Goal: Task Accomplishment & Management: Complete application form

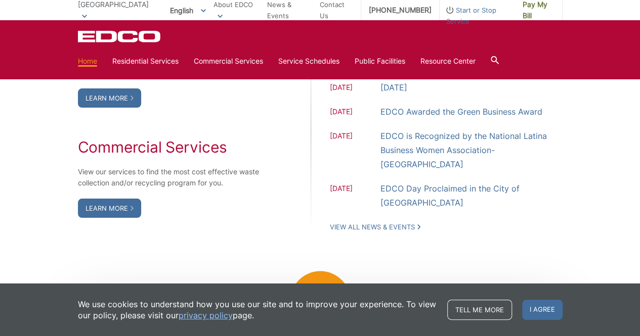
scroll to position [758, 0]
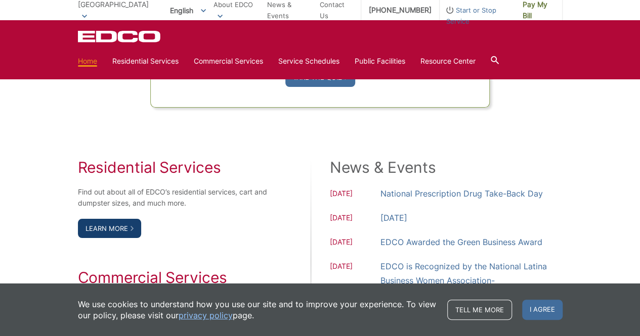
click at [115, 223] on link "Learn More" at bounding box center [109, 228] width 63 height 19
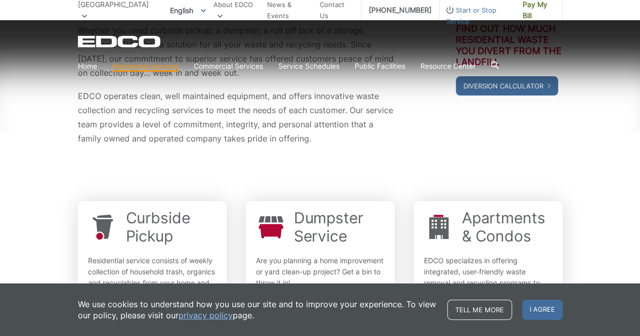
scroll to position [303, 0]
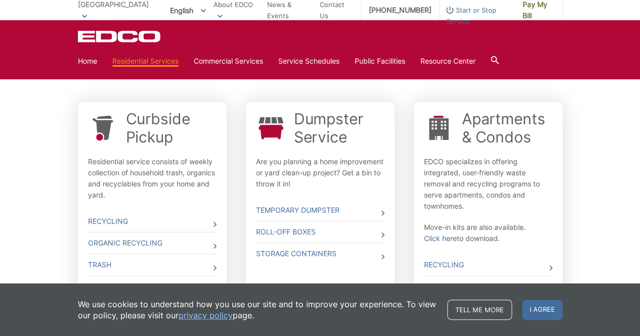
click at [397, 183] on div "Curbside Pickup Residential service consists of weekly collection of household …" at bounding box center [320, 212] width 484 height 230
click at [24, 195] on div "Whether you need curbside pickup, a dumpster, a roll off box or a storage conta…" at bounding box center [320, 126] width 640 height 504
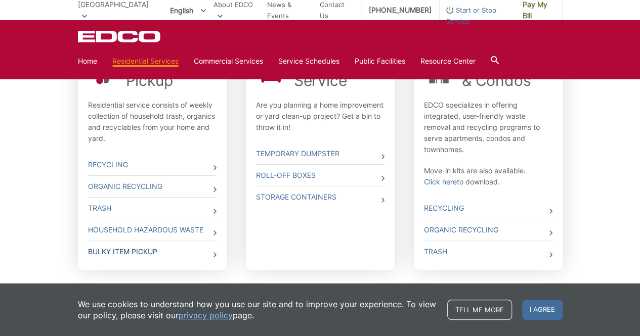
scroll to position [345, 0]
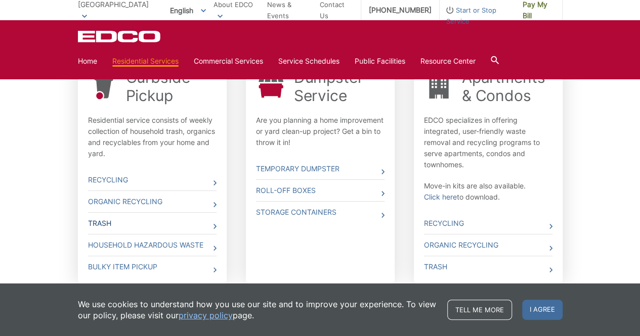
click at [213, 226] on icon at bounding box center [214, 226] width 3 height 5
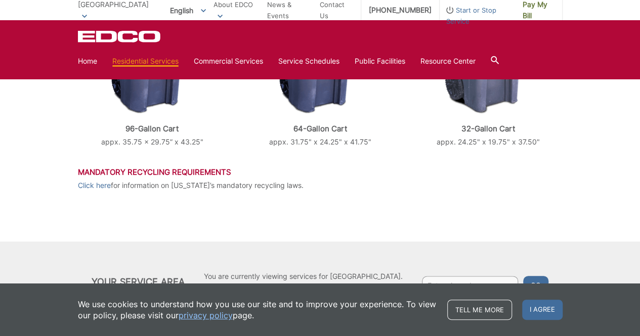
scroll to position [503, 0]
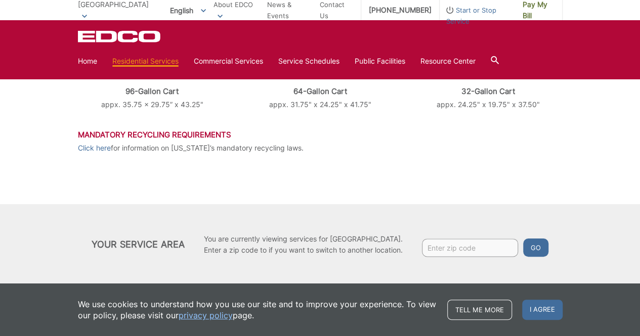
click at [455, 248] on input "Enter zip code" at bounding box center [470, 248] width 96 height 18
click at [539, 244] on button "Go" at bounding box center [535, 248] width 25 height 18
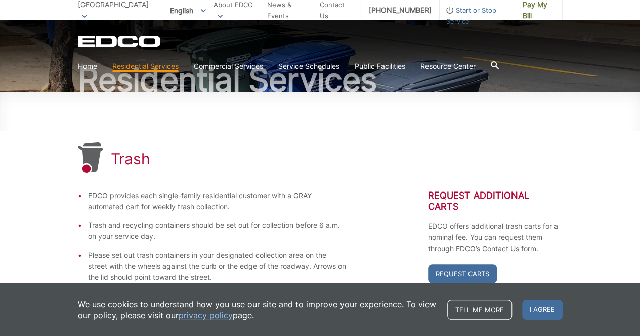
scroll to position [152, 0]
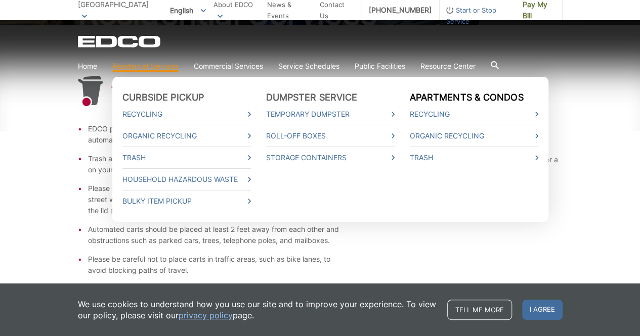
click at [484, 95] on link "Apartments & Condos" at bounding box center [467, 97] width 114 height 11
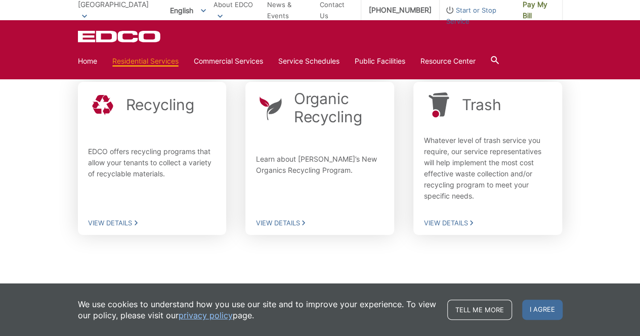
scroll to position [262, 0]
click at [111, 223] on span "View Details" at bounding box center [152, 221] width 128 height 9
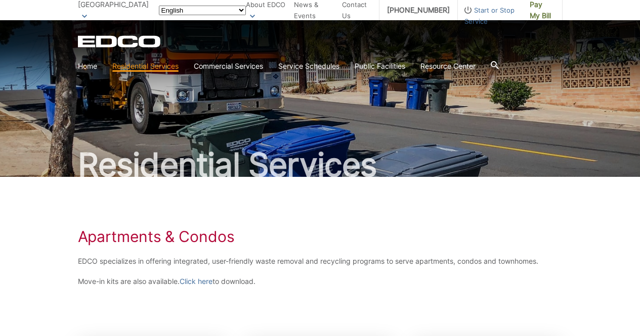
scroll to position [260, 0]
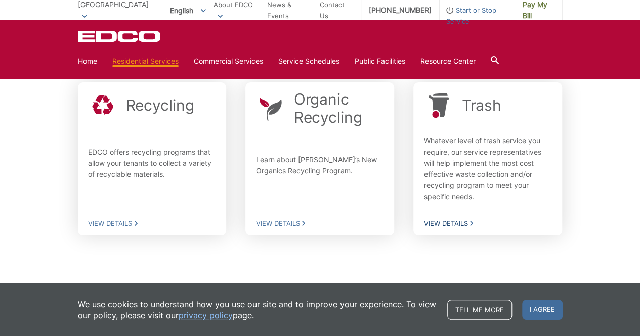
click at [470, 220] on span "View Details" at bounding box center [487, 223] width 128 height 9
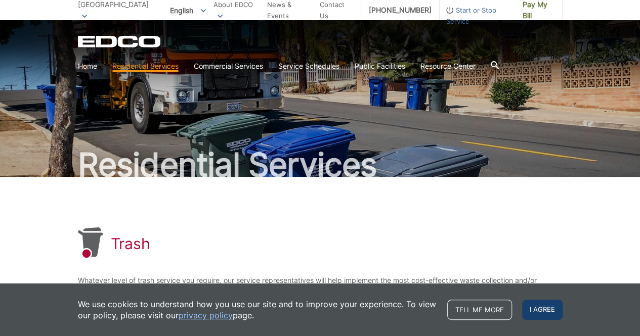
click at [538, 308] on span "I agree" at bounding box center [542, 310] width 40 height 20
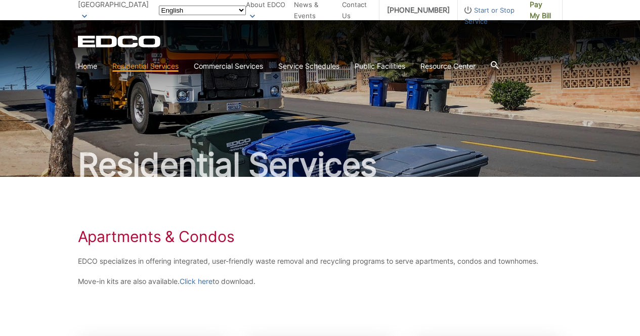
scroll to position [259, 0]
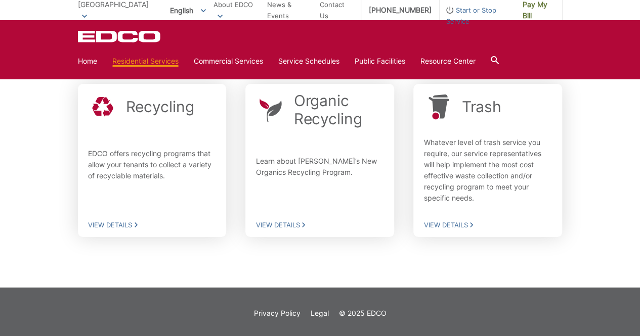
click at [99, 9] on span "[GEOGRAPHIC_DATA]" at bounding box center [113, 4] width 71 height 9
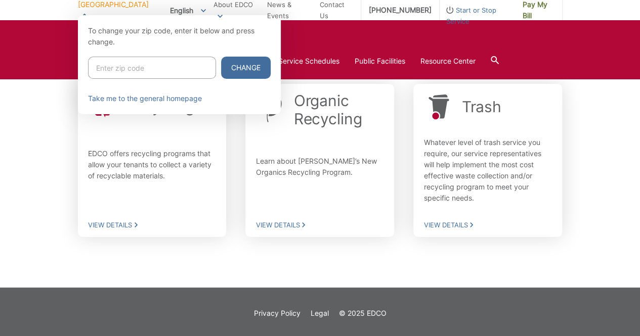
scroll to position [0, 0]
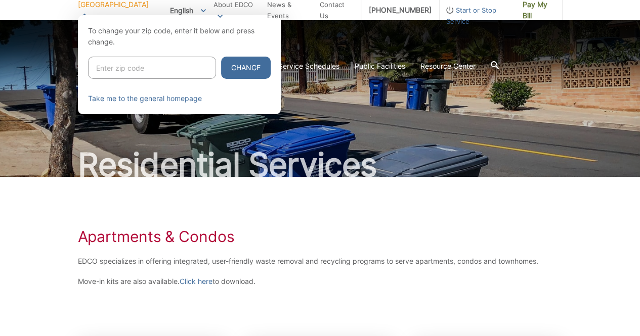
click at [418, 36] on div at bounding box center [320, 183] width 640 height 336
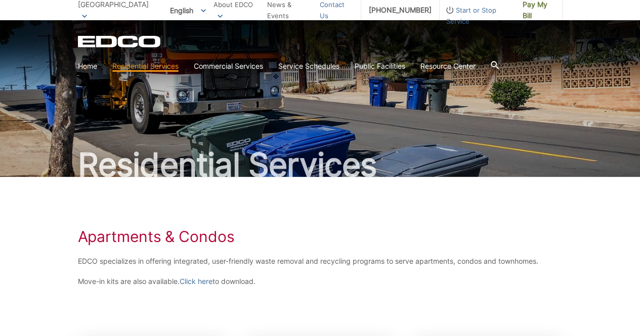
click at [334, 11] on link "Contact Us" at bounding box center [336, 10] width 33 height 22
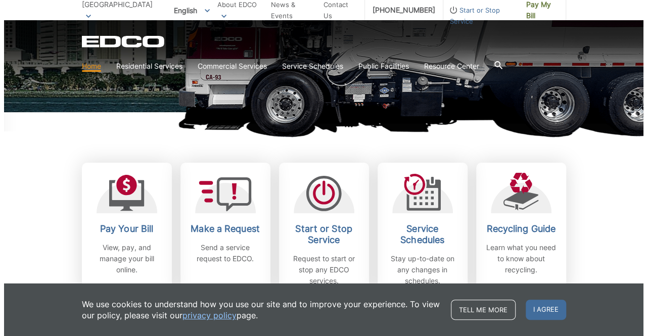
scroll to position [303, 0]
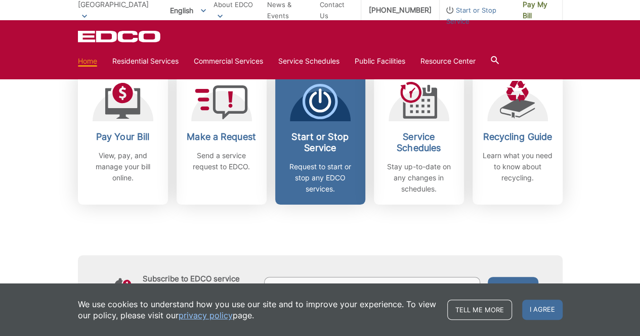
click at [319, 105] on icon at bounding box center [319, 101] width 35 height 35
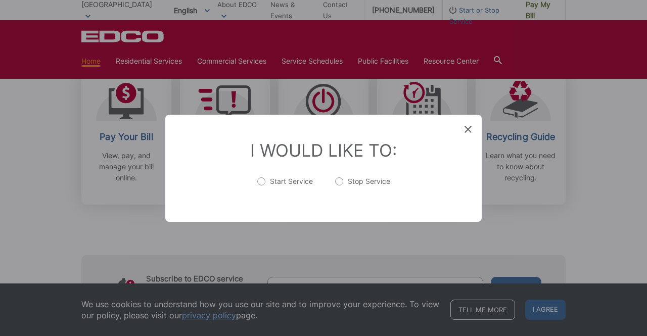
click at [263, 181] on label "Start Service" at bounding box center [285, 186] width 56 height 20
radio input "true"
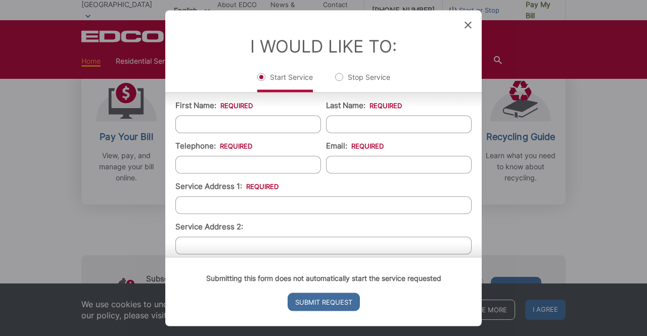
scroll to position [0, 0]
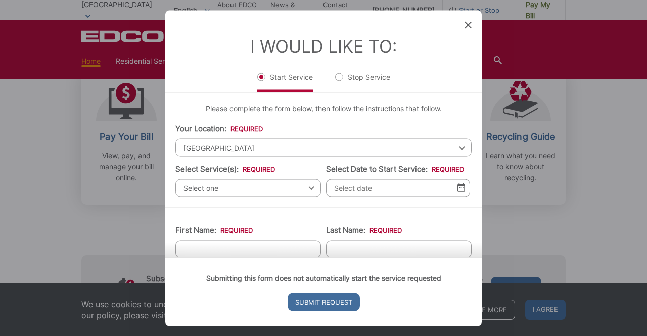
click at [307, 187] on div "Select one Select one Residential Curbside Pickup Commercial/Business Services …" at bounding box center [248, 188] width 146 height 18
click at [230, 190] on span "Select one" at bounding box center [248, 188] width 146 height 18
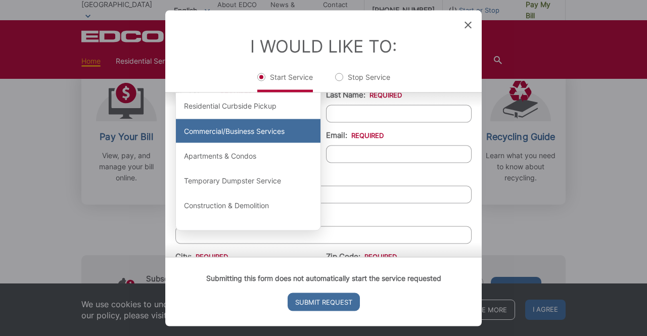
scroll to position [152, 0]
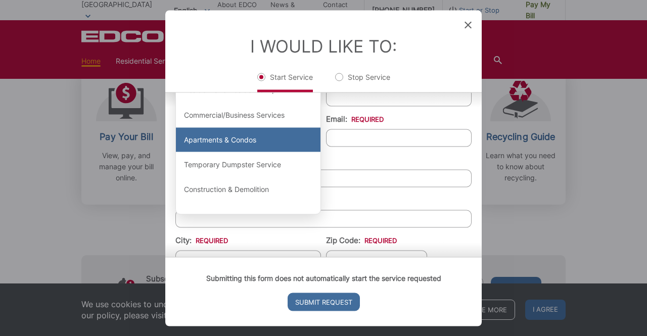
click at [243, 139] on div "Apartments & Condos" at bounding box center [248, 140] width 145 height 24
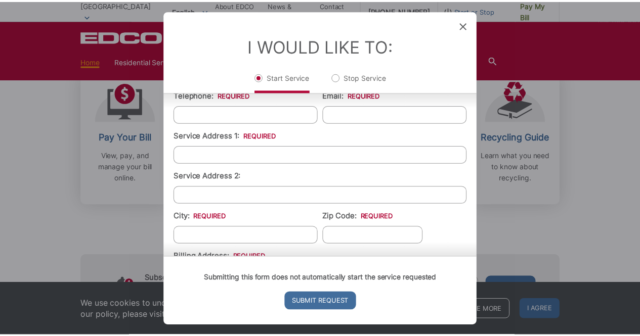
scroll to position [0, 0]
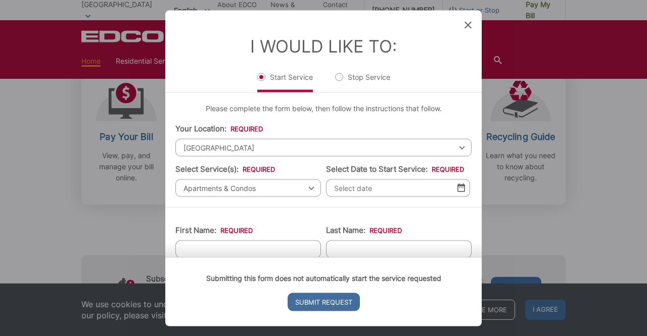
click at [468, 24] on icon at bounding box center [468, 24] width 7 height 7
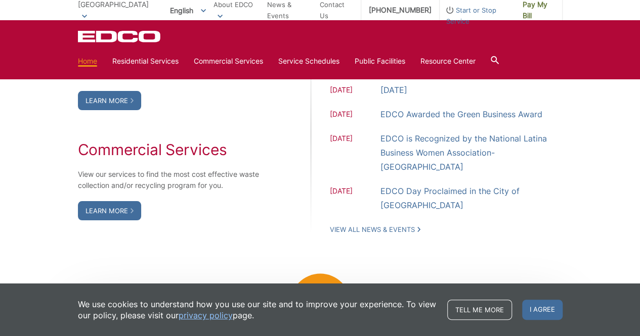
scroll to position [836, 0]
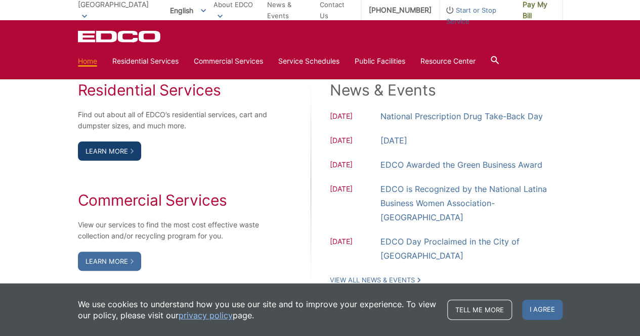
click at [115, 146] on link "Learn More" at bounding box center [109, 151] width 63 height 19
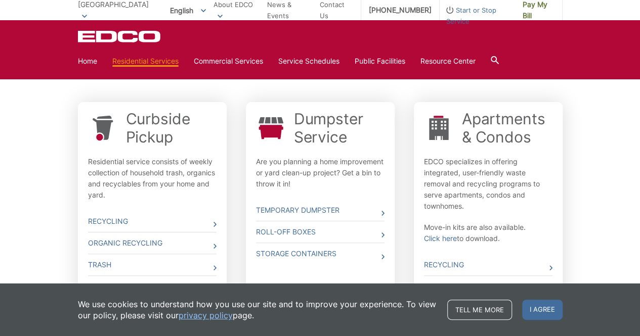
scroll to position [395, 0]
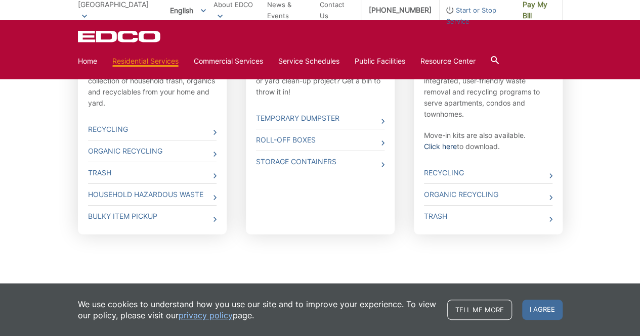
click at [450, 148] on link "Click here" at bounding box center [440, 146] width 33 height 11
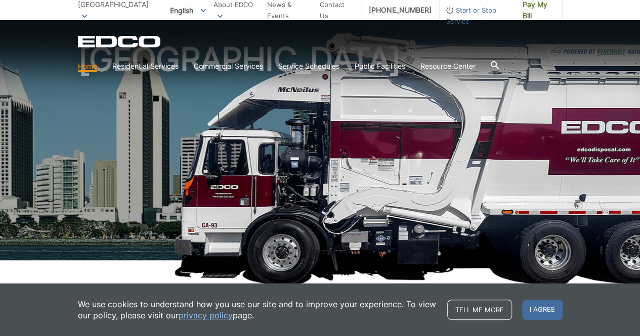
scroll to position [152, 0]
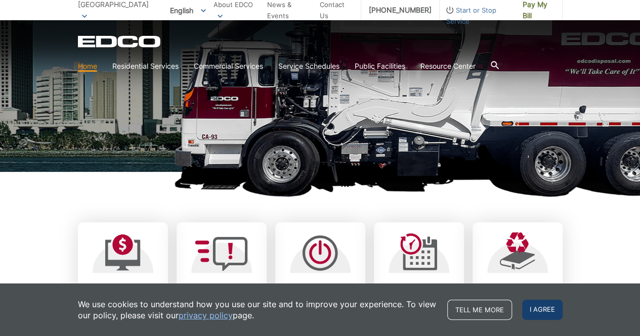
click at [537, 310] on span "I agree" at bounding box center [542, 310] width 40 height 20
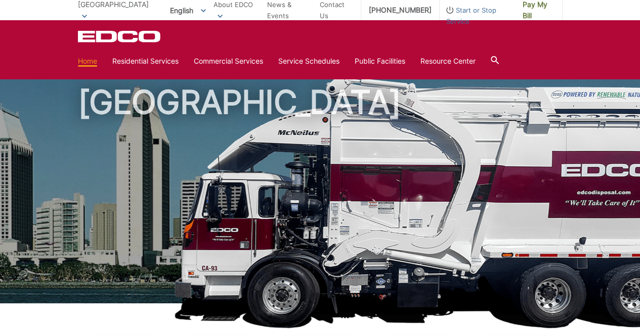
scroll to position [0, 0]
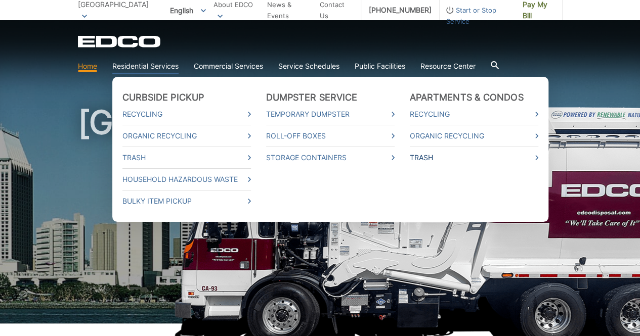
click at [450, 158] on link "Trash" at bounding box center [474, 157] width 128 height 11
click at [469, 136] on link "Organic Recycling" at bounding box center [474, 135] width 128 height 11
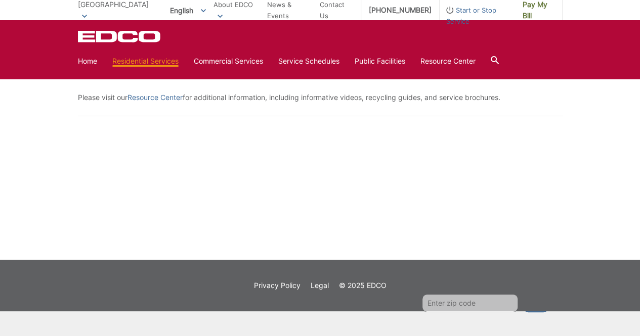
scroll to position [1571, 0]
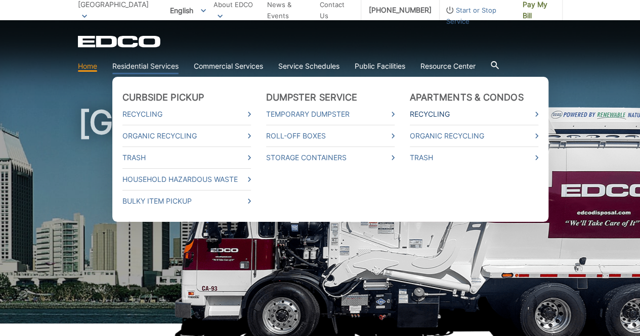
click at [448, 114] on link "Recycling" at bounding box center [474, 114] width 128 height 11
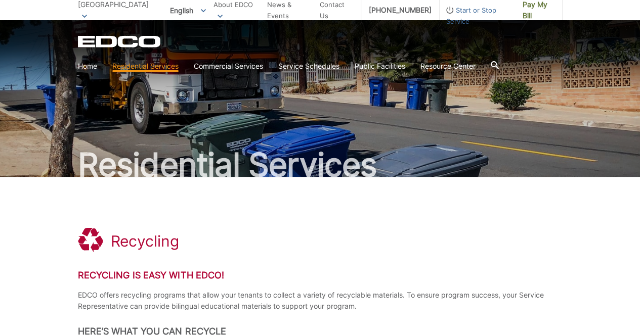
click at [469, 10] on span "Start or Stop Service" at bounding box center [476, 16] width 75 height 22
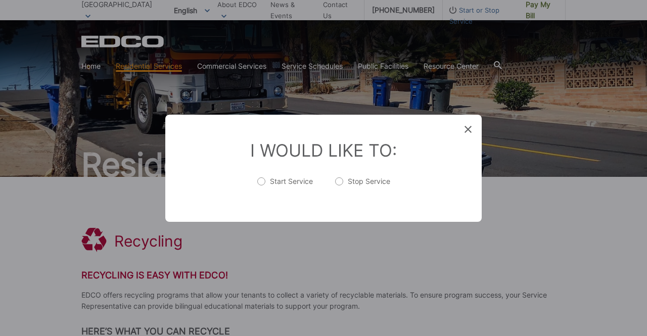
click at [260, 180] on label "Start Service" at bounding box center [285, 186] width 56 height 20
radio input "true"
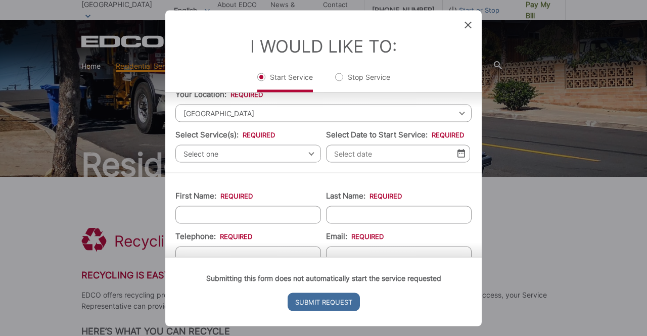
scroll to position [51, 0]
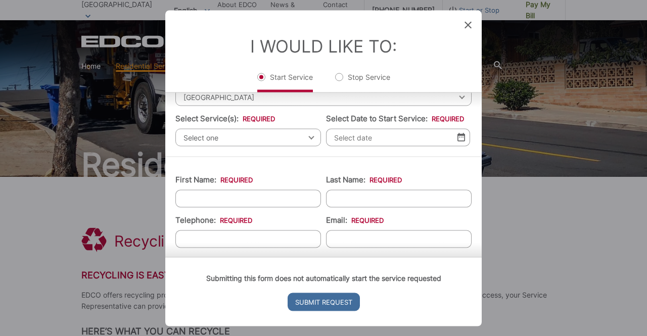
click at [307, 134] on div "Select one Select one Residential Curbside Pickup Commercial/Business Services …" at bounding box center [248, 137] width 146 height 18
click at [307, 138] on div "Select one Select one Residential Curbside Pickup Commercial/Business Services …" at bounding box center [248, 137] width 146 height 18
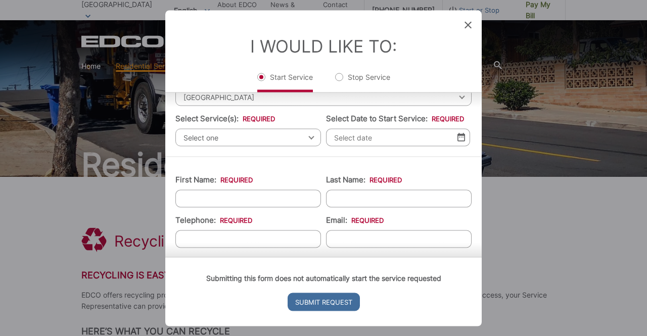
click at [225, 138] on span "Select one" at bounding box center [248, 137] width 146 height 18
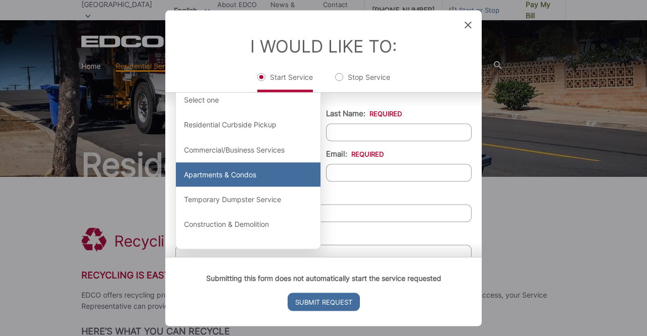
scroll to position [101, 0]
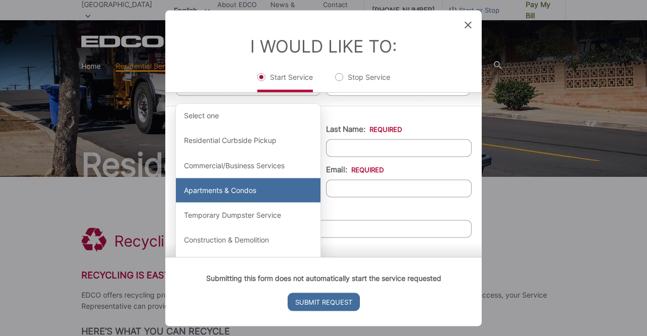
click at [229, 187] on div "Apartments & Condos" at bounding box center [248, 190] width 145 height 24
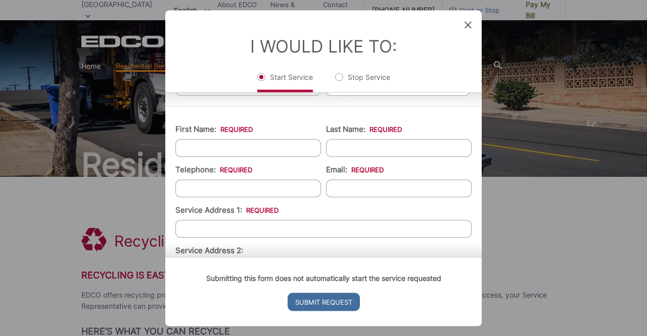
scroll to position [51, 0]
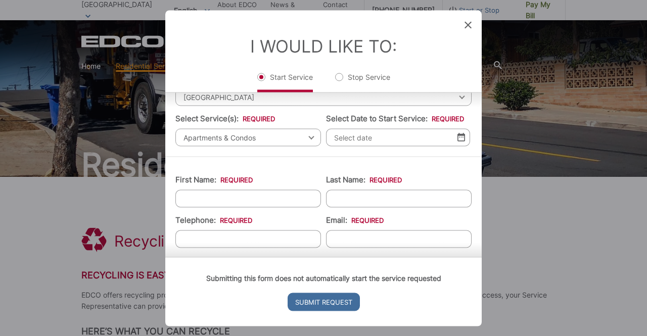
click at [458, 138] on img at bounding box center [462, 137] width 8 height 9
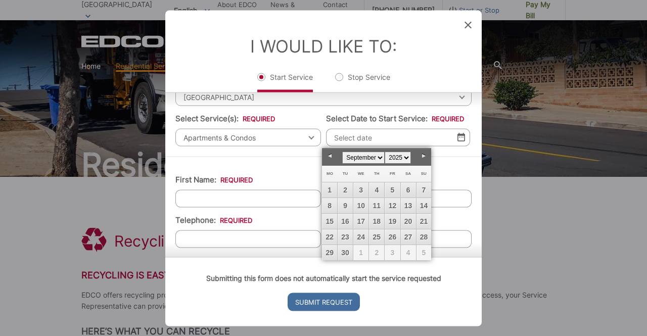
click at [425, 156] on link "Next" at bounding box center [423, 156] width 15 height 15
click at [346, 206] on link "7" at bounding box center [345, 205] width 15 height 15
type input "10/07/2025"
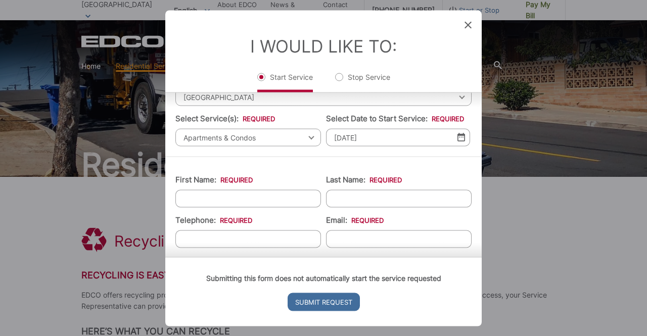
click at [253, 198] on input "First Name: *" at bounding box center [248, 199] width 146 height 18
type input "James"
type input "Underwood"
type input "6194103054"
type input "pbjim1@gmail.com"
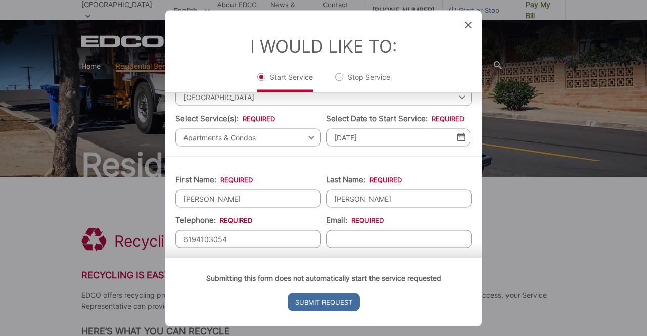
type input "1060A Chalcedony Street"
type input "(619) 410-3054"
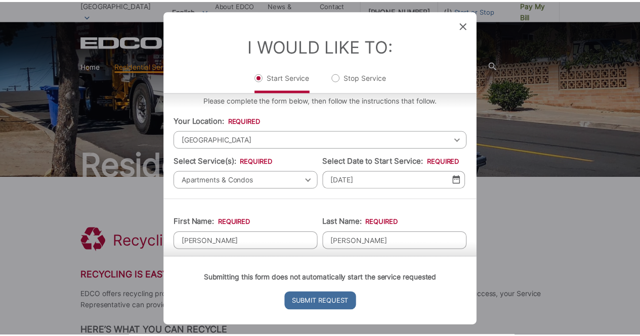
scroll to position [0, 0]
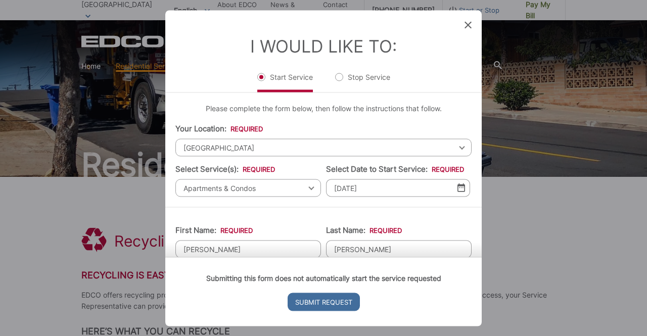
click at [469, 25] on icon at bounding box center [468, 24] width 7 height 7
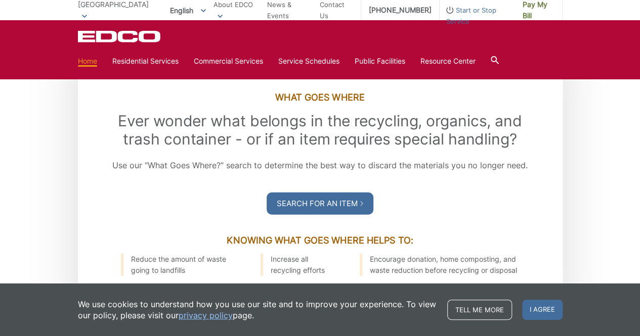
scroll to position [1213, 0]
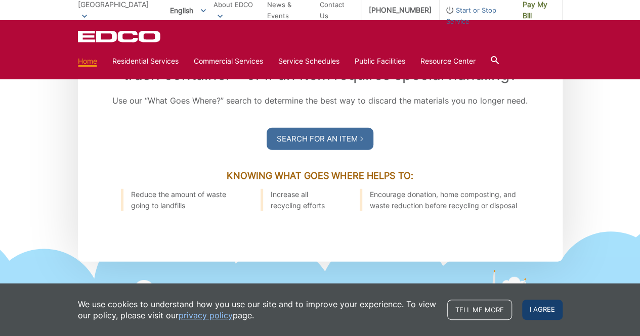
click at [541, 307] on span "I agree" at bounding box center [542, 310] width 40 height 20
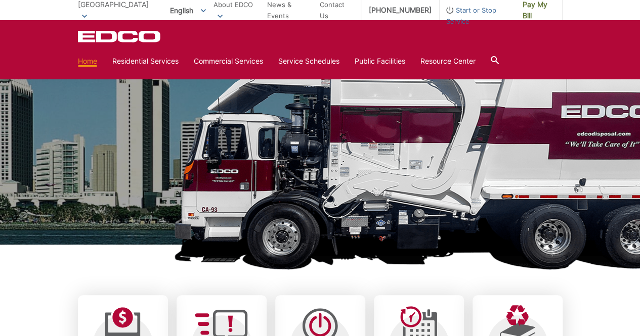
scroll to position [0, 0]
